Goal: Transaction & Acquisition: Purchase product/service

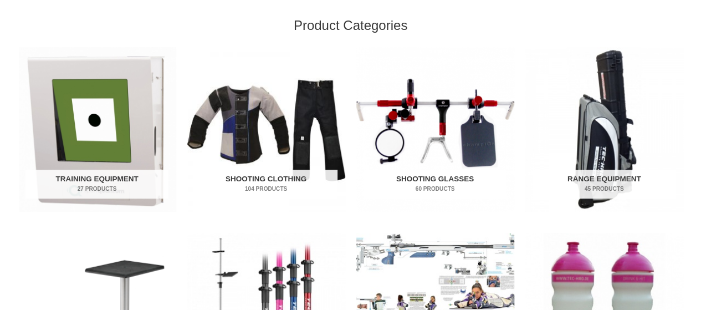
scroll to position [369, 0]
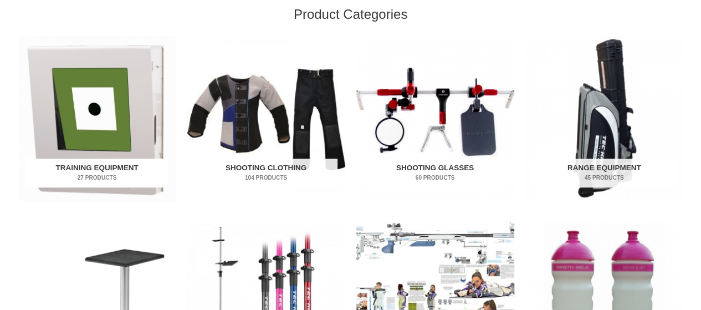
click at [86, 126] on img "Visit product category Training Equipment" at bounding box center [97, 118] width 158 height 165
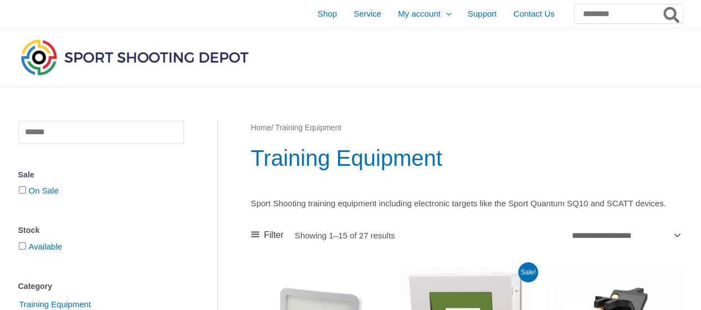
scroll to position [185, 0]
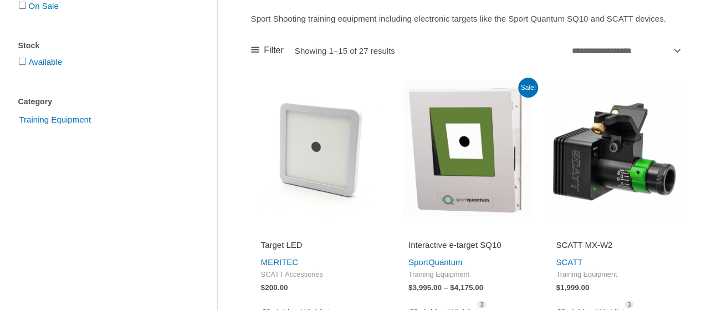
click at [463, 250] on h2 "Interactive e-target SQ10" at bounding box center [466, 244] width 116 height 11
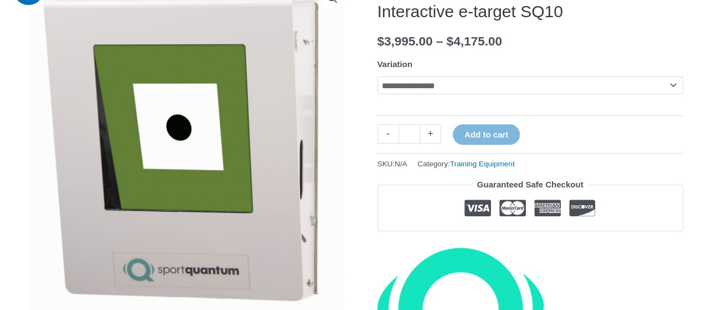
scroll to position [185, 0]
